Goal: Transaction & Acquisition: Download file/media

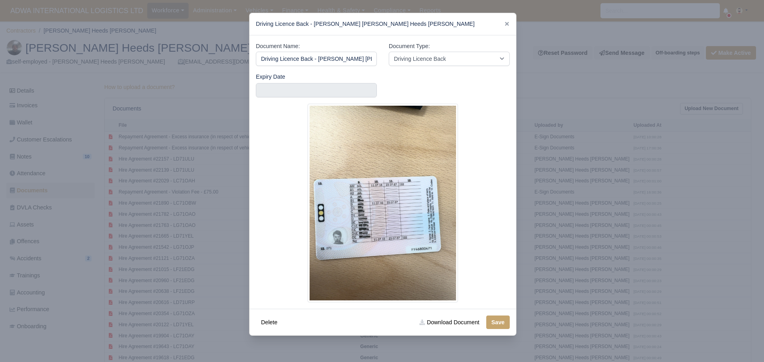
select select "driving-licence-back"
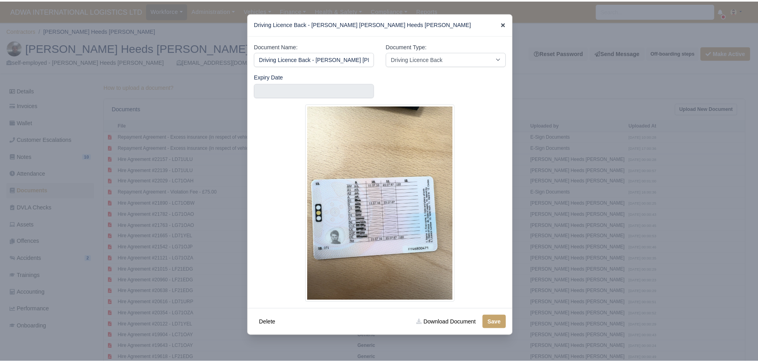
scroll to position [210, 0]
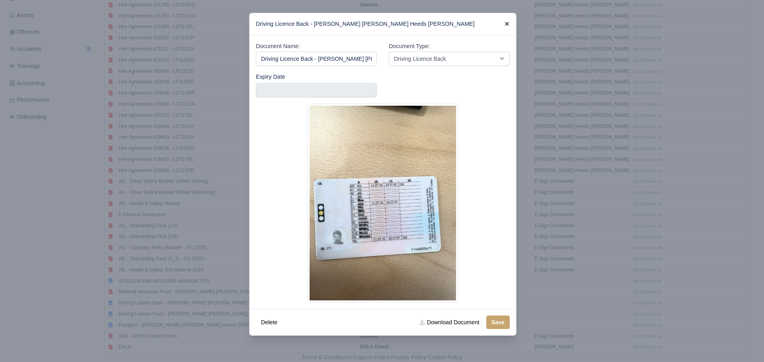
click at [505, 25] on icon at bounding box center [507, 24] width 6 height 6
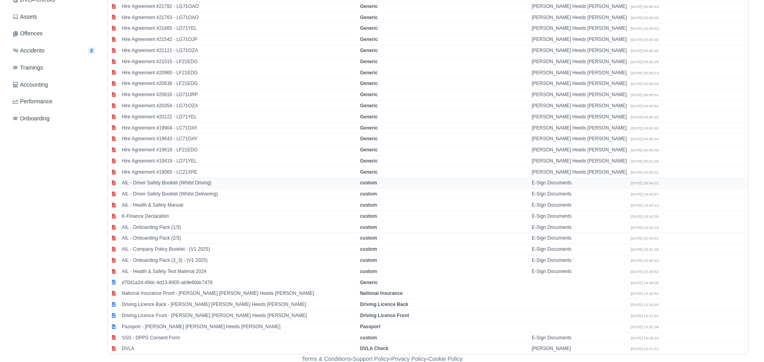
scroll to position [210, 0]
click at [159, 247] on td "AIL - Company Policy Booklet - (V1 2025)" at bounding box center [236, 248] width 238 height 11
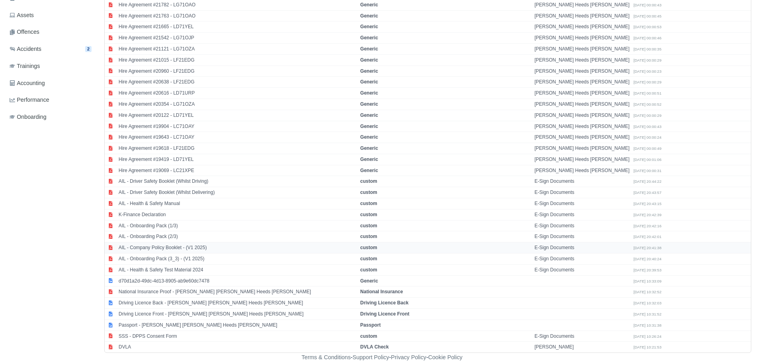
select select "custom"
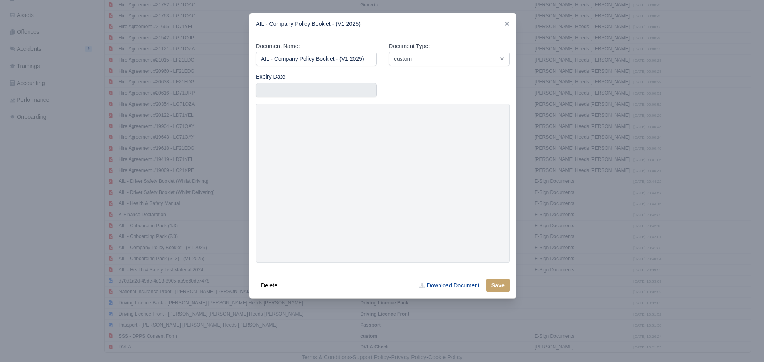
click at [465, 284] on link "Download Document" at bounding box center [449, 286] width 70 height 14
click at [460, 286] on link "Download Document" at bounding box center [449, 286] width 70 height 14
